Goal: Check status: Check status

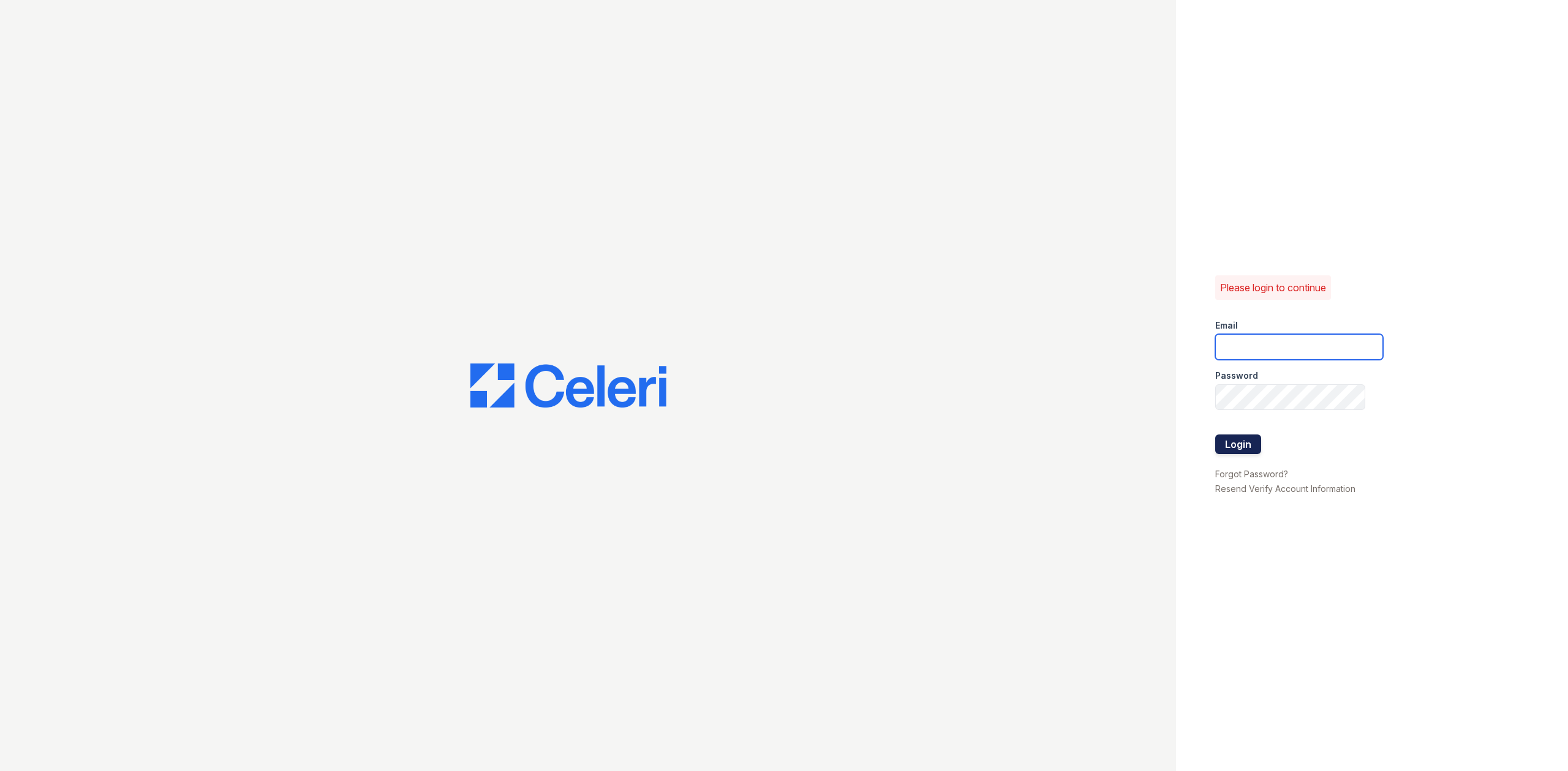
type input "[EMAIL_ADDRESS][DOMAIN_NAME]"
click at [1243, 448] on button "Login" at bounding box center [1237, 444] width 46 height 19
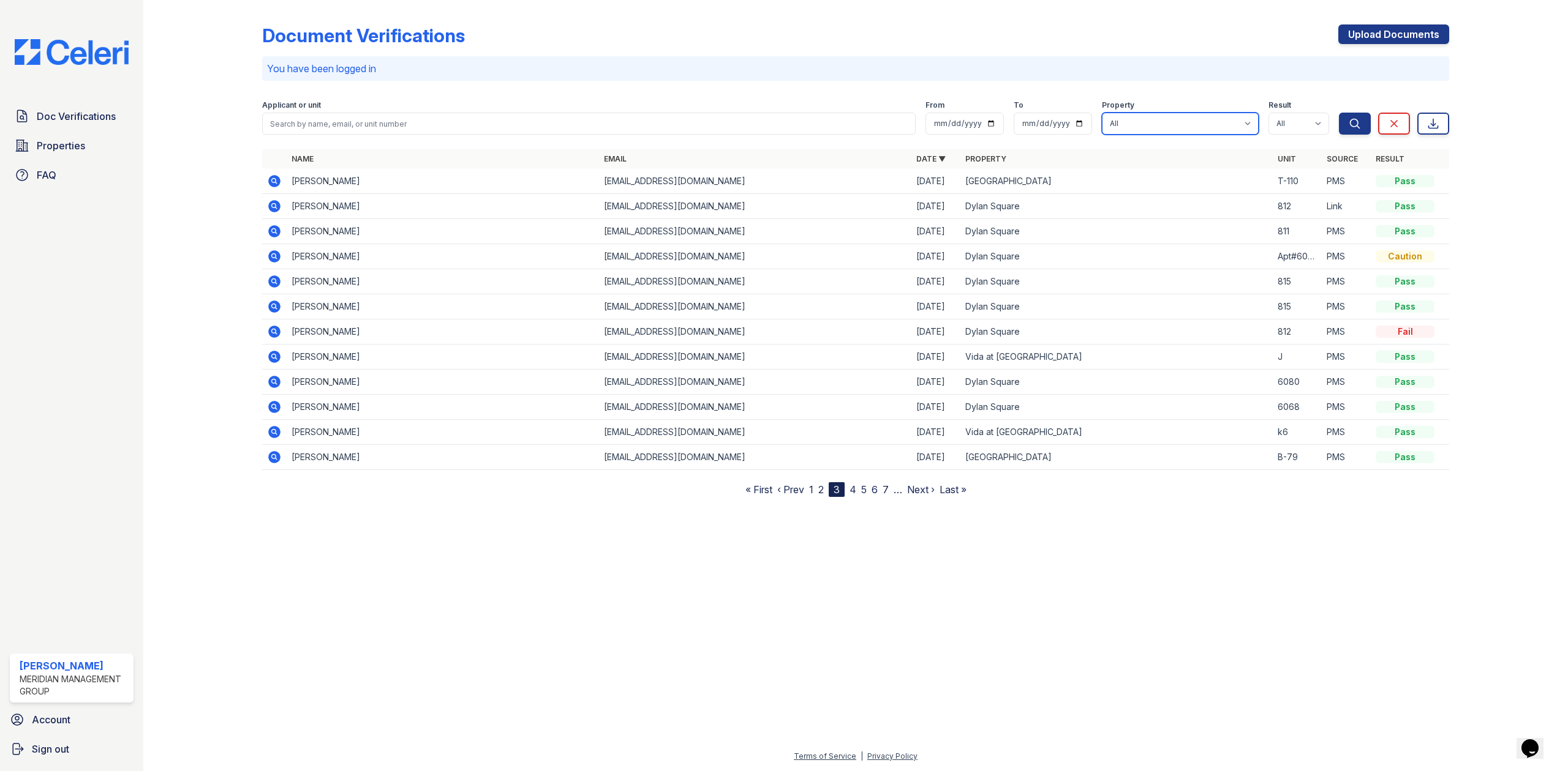
drag, startPoint x: 1176, startPoint y: 129, endPoint x: 1166, endPoint y: 133, distance: 10.8
click at [1176, 129] on select "All [GEOGRAPHIC_DATA] Vida at [GEOGRAPHIC_DATA]" at bounding box center [1180, 123] width 157 height 22
select select "280"
click at [1102, 113] on select "All [GEOGRAPHIC_DATA] Vida at [GEOGRAPHIC_DATA]" at bounding box center [1180, 123] width 157 height 22
click at [1351, 129] on icon "submit" at bounding box center [1355, 123] width 12 height 12
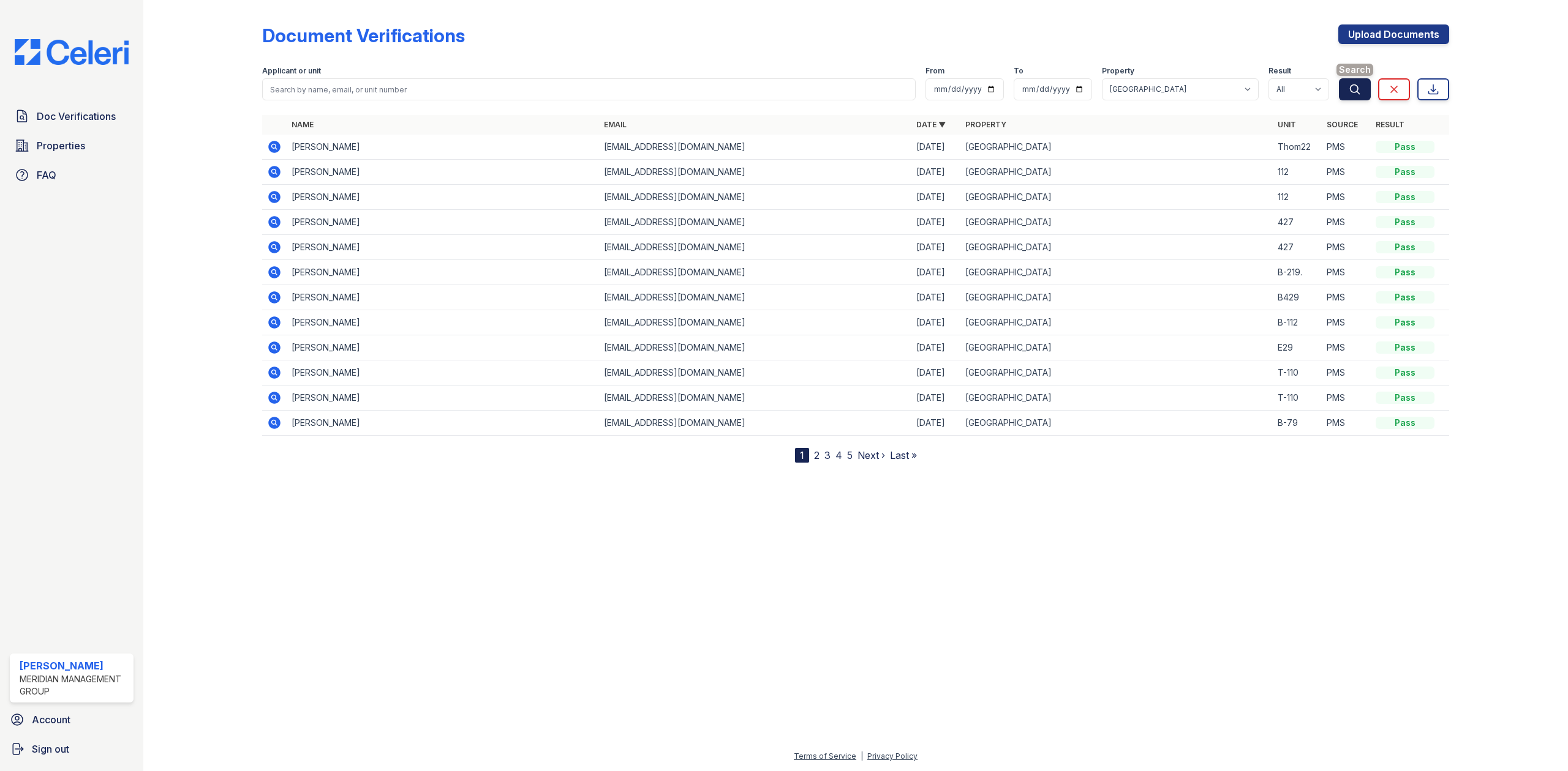
click at [1349, 92] on icon "submit" at bounding box center [1355, 89] width 12 height 12
